Goal: Information Seeking & Learning: Understand process/instructions

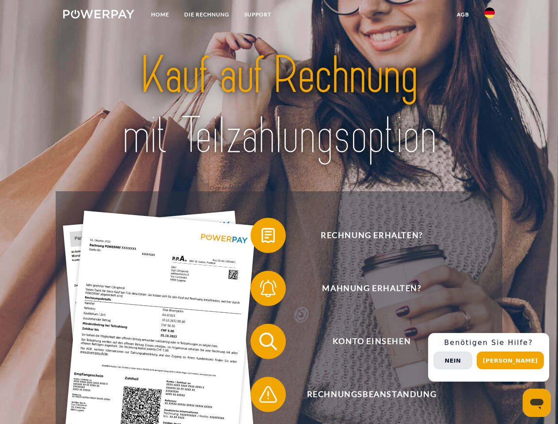
click at [98, 15] on img at bounding box center [98, 14] width 71 height 9
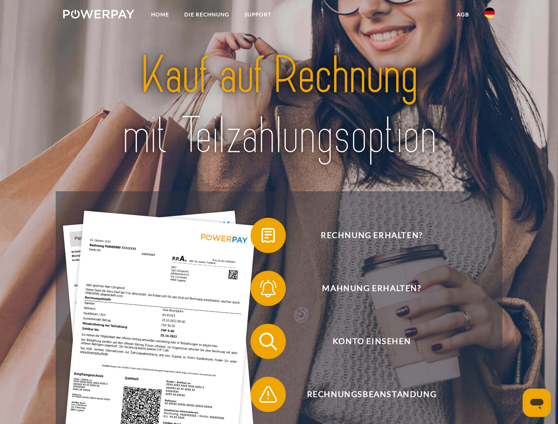
click at [489, 15] on img at bounding box center [489, 13] width 11 height 11
click at [462, 15] on link "agb" at bounding box center [462, 15] width 27 height 16
click at [261, 237] on span at bounding box center [255, 235] width 44 height 44
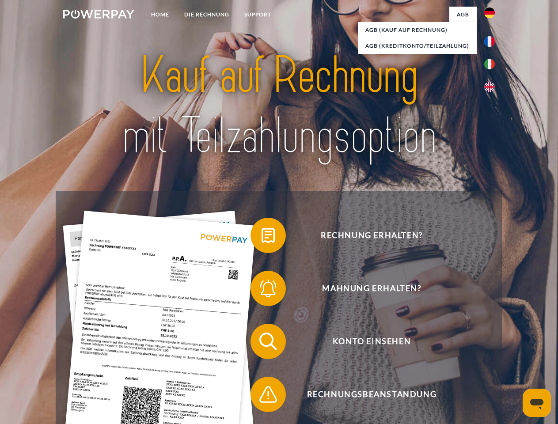
click at [261, 290] on span at bounding box center [255, 288] width 44 height 44
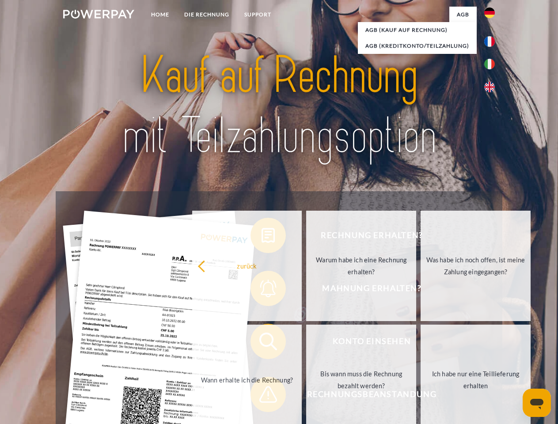
click at [306, 343] on link "Bis wann muss die Rechnung bezahlt werden?" at bounding box center [361, 380] width 110 height 110
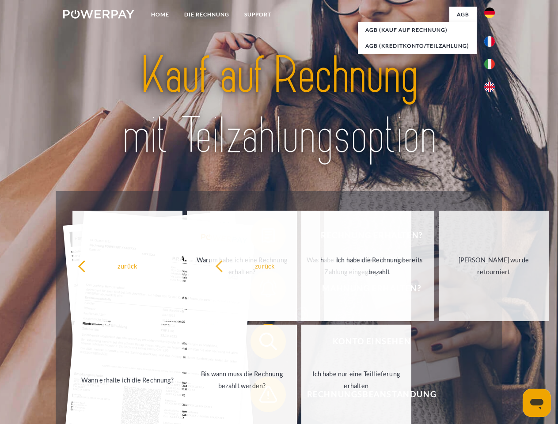
click at [261, 396] on span at bounding box center [255, 394] width 44 height 44
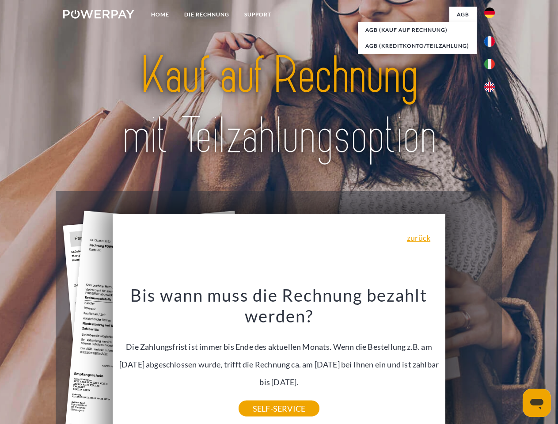
click at [491, 357] on div "Rechnung erhalten? Mahnung erhalten? Konto einsehen" at bounding box center [279, 367] width 446 height 353
click at [470, 359] on span "Konto einsehen" at bounding box center [371, 341] width 216 height 35
click at [513, 360] on header "Home DIE RECHNUNG SUPPORT" at bounding box center [279, 305] width 558 height 610
